Goal: Task Accomplishment & Management: Use online tool/utility

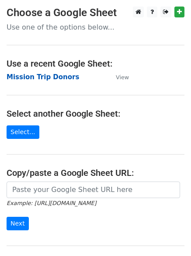
click at [60, 78] on strong "Mission Trip Donors" at bounding box center [43, 77] width 72 height 8
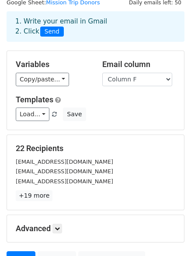
scroll to position [32, 0]
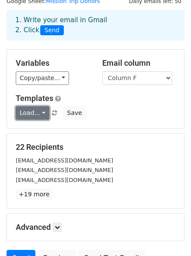
click at [41, 114] on link "Load..." at bounding box center [33, 113] width 34 height 14
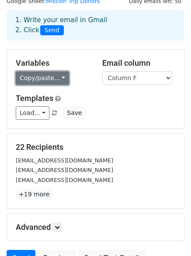
click at [59, 78] on link "Copy/paste..." at bounding box center [42, 79] width 53 height 14
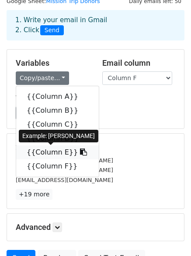
click at [49, 152] on link "{{Column E}}" at bounding box center [57, 153] width 82 height 14
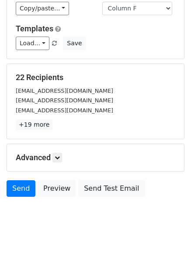
scroll to position [117, 0]
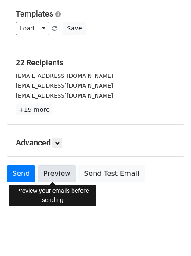
click at [51, 177] on link "Preview" at bounding box center [57, 174] width 38 height 17
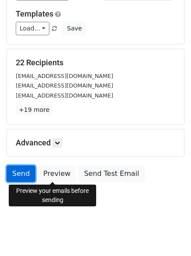
click at [16, 174] on link "Send" at bounding box center [21, 174] width 29 height 17
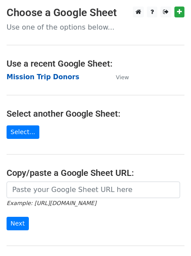
click at [62, 78] on strong "Mission Trip Donors" at bounding box center [43, 77] width 72 height 8
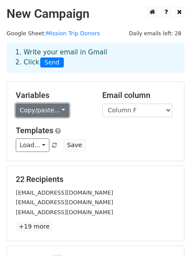
click at [55, 112] on link "Copy/paste..." at bounding box center [42, 111] width 53 height 14
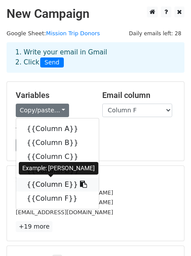
click at [53, 182] on link "{{Column E}}" at bounding box center [57, 185] width 82 height 14
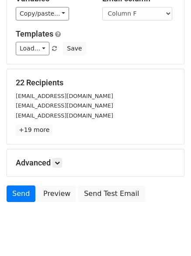
scroll to position [85, 0]
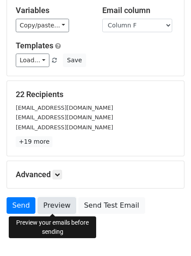
click at [57, 203] on link "Preview" at bounding box center [57, 206] width 38 height 17
